Goal: Task Accomplishment & Management: Use online tool/utility

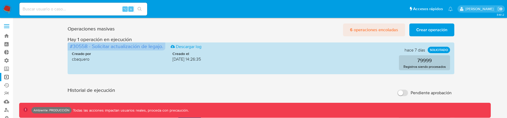
click at [389, 27] on span "6 operaciones encoladas" at bounding box center [374, 30] width 48 height 12
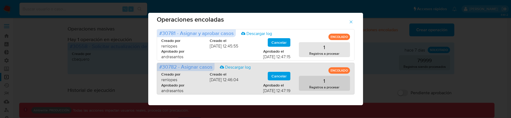
scroll to position [7, 0]
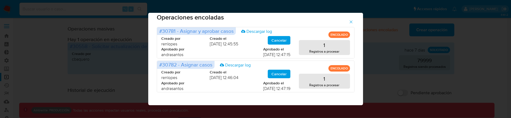
click at [350, 21] on icon "button" at bounding box center [351, 21] width 5 height 5
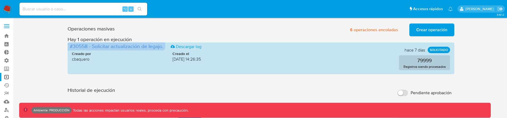
click at [420, 34] on span "Crear operación" at bounding box center [432, 30] width 31 height 12
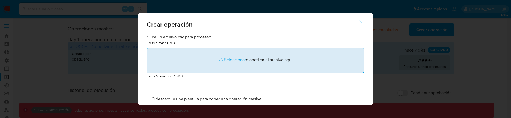
click at [229, 52] on input "file" at bounding box center [255, 60] width 217 height 26
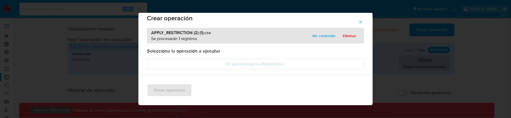
scroll to position [9, 0]
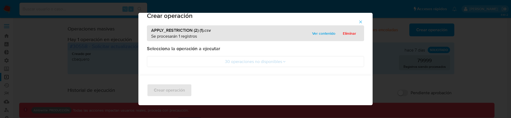
click at [320, 26] on div "APPLY_RESTRICTION (2) (1).csv Se procesarán 1 registros Ver contenido Eliminar" at bounding box center [255, 33] width 217 height 16
click at [320, 32] on span "Ver contenido" at bounding box center [323, 33] width 23 height 7
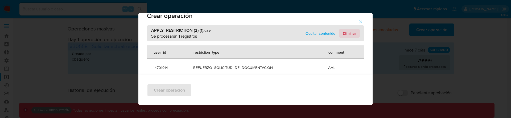
click at [350, 31] on span "Eliminar" at bounding box center [349, 33] width 13 height 7
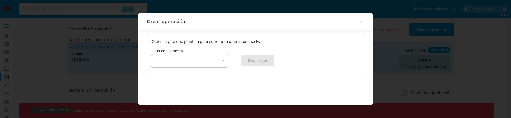
scroll to position [83, 0]
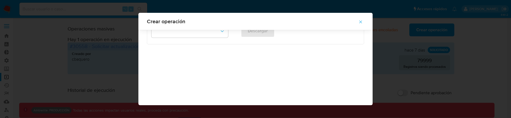
click at [206, 29] on div "Crear operación" at bounding box center [255, 21] width 234 height 17
click at [205, 32] on button "button" at bounding box center [190, 31] width 77 height 13
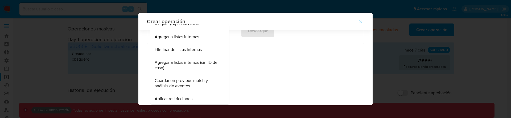
scroll to position [71, 0]
click at [181, 92] on div "Aplicar restricciones" at bounding box center [188, 97] width 67 height 13
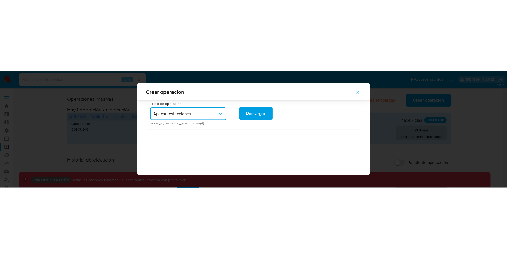
scroll to position [63, 0]
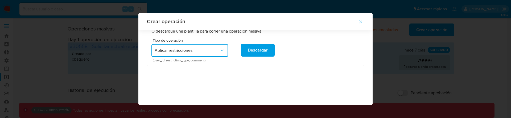
click at [363, 21] on icon "button" at bounding box center [360, 21] width 5 height 5
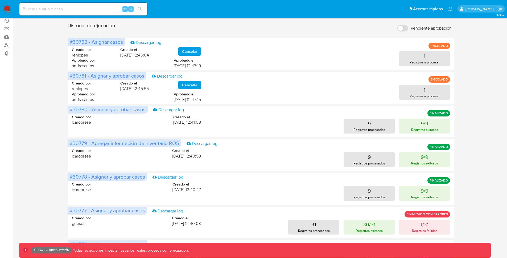
scroll to position [0, 0]
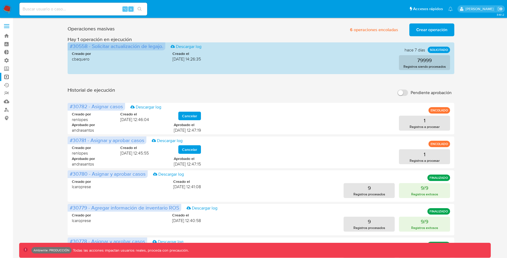
click at [475, 117] on div "Operaciones masivas 6 operaciones encoladas Crear operación Sólo puede haber ha…" at bounding box center [261, 237] width 484 height 433
